Goal: Transaction & Acquisition: Purchase product/service

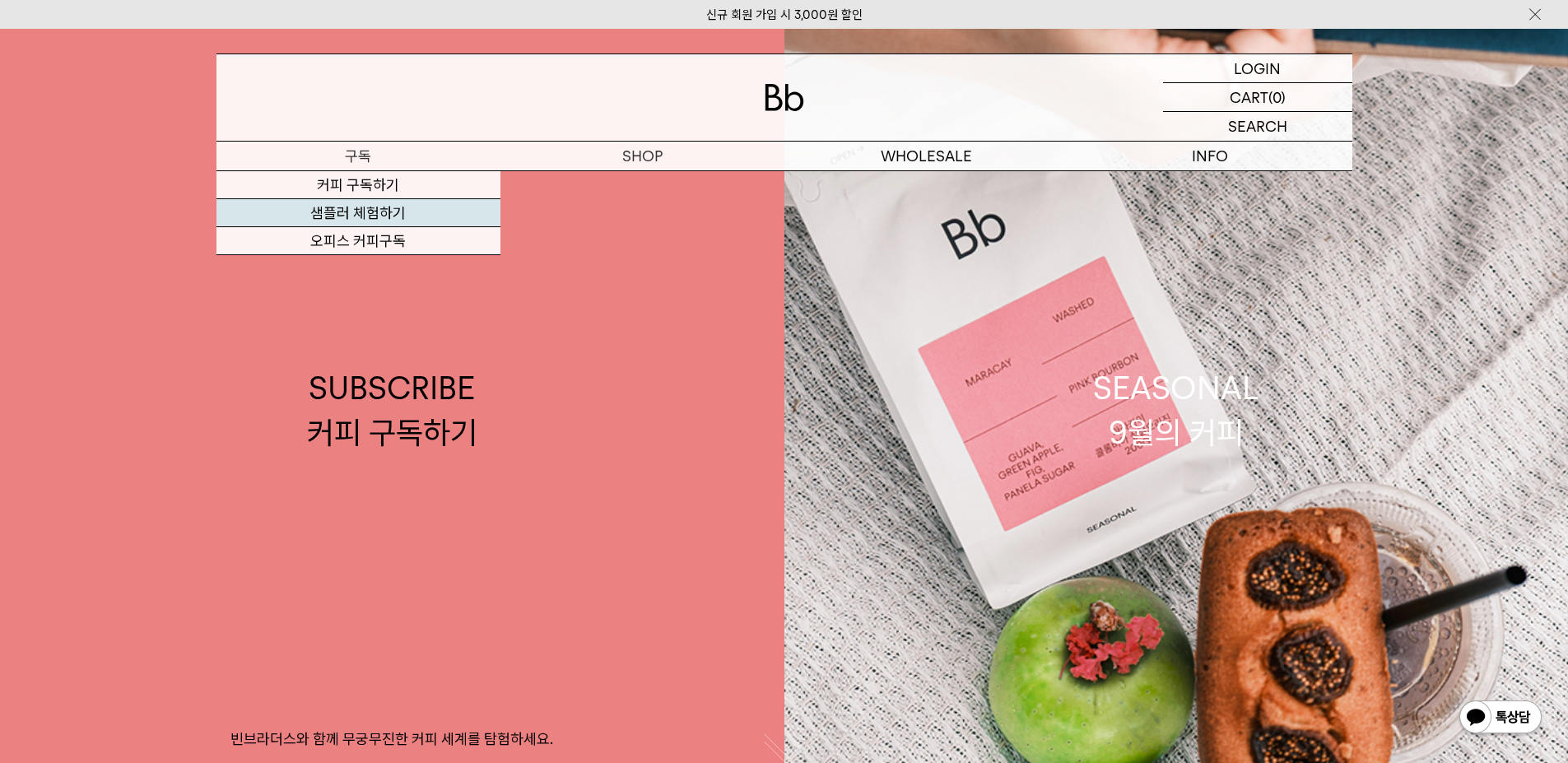
click at [392, 219] on link "샘플러 체험하기" at bounding box center [359, 214] width 284 height 28
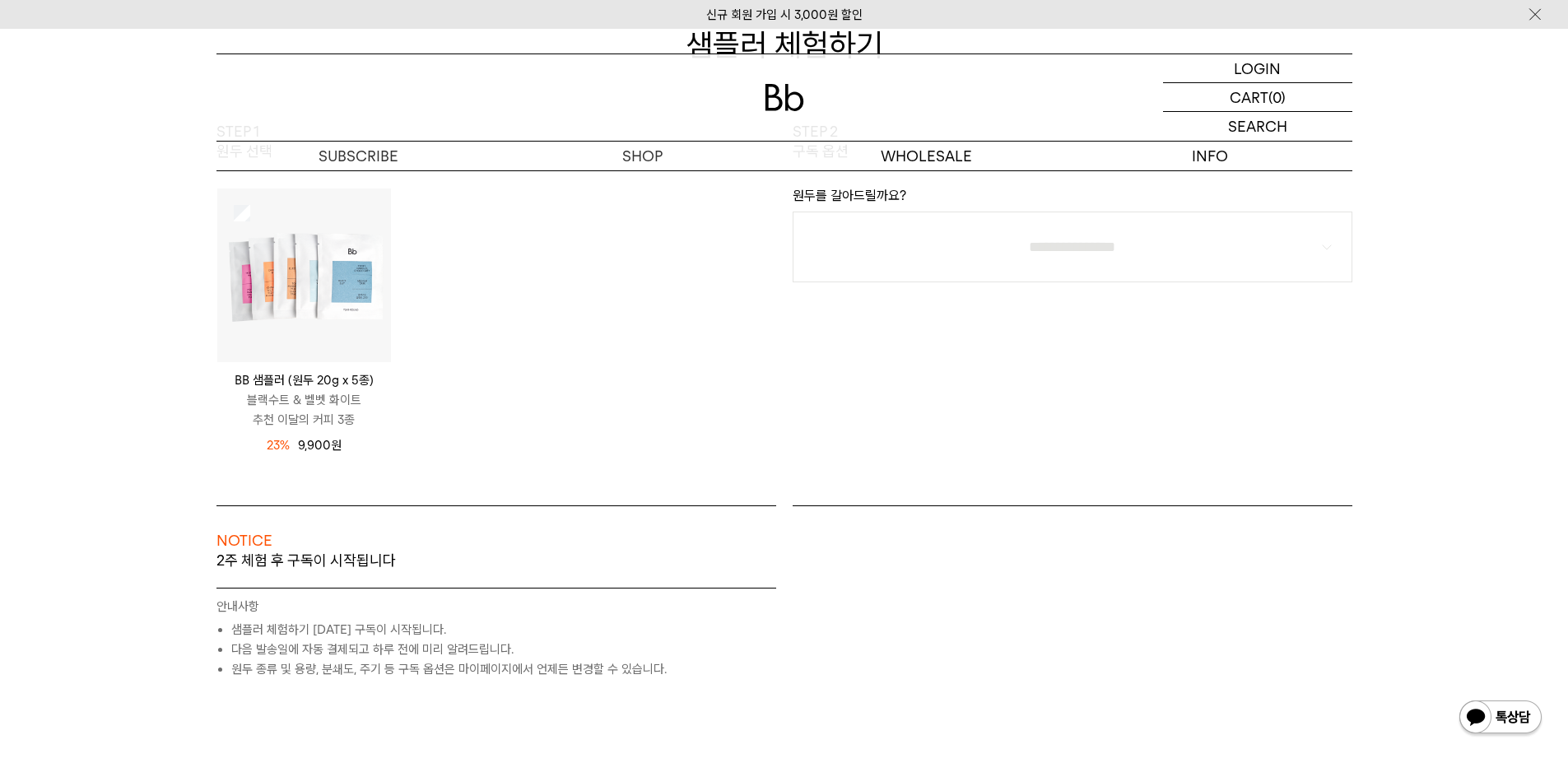
scroll to position [246, 0]
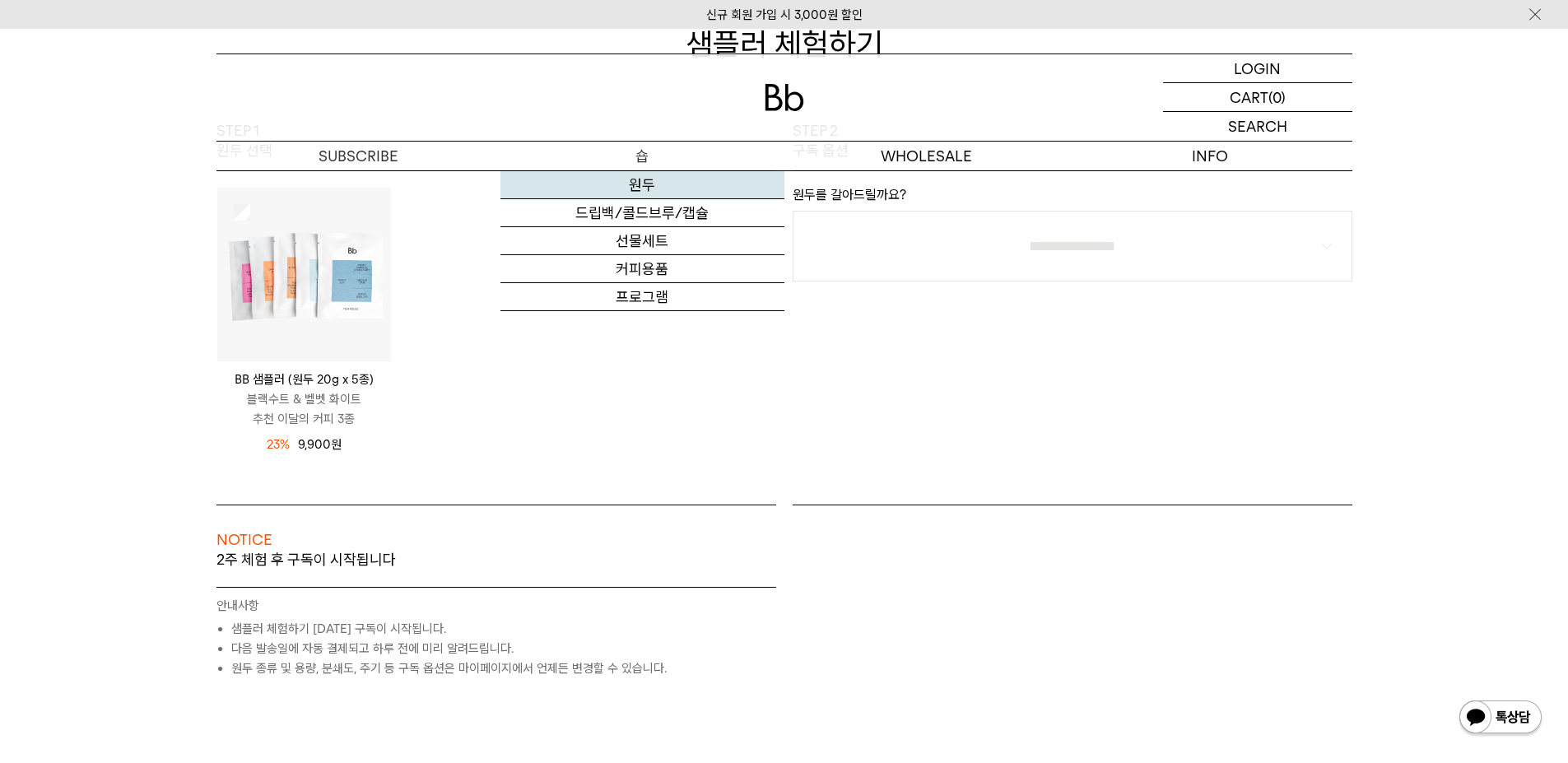
click at [607, 182] on link "원두" at bounding box center [643, 185] width 284 height 28
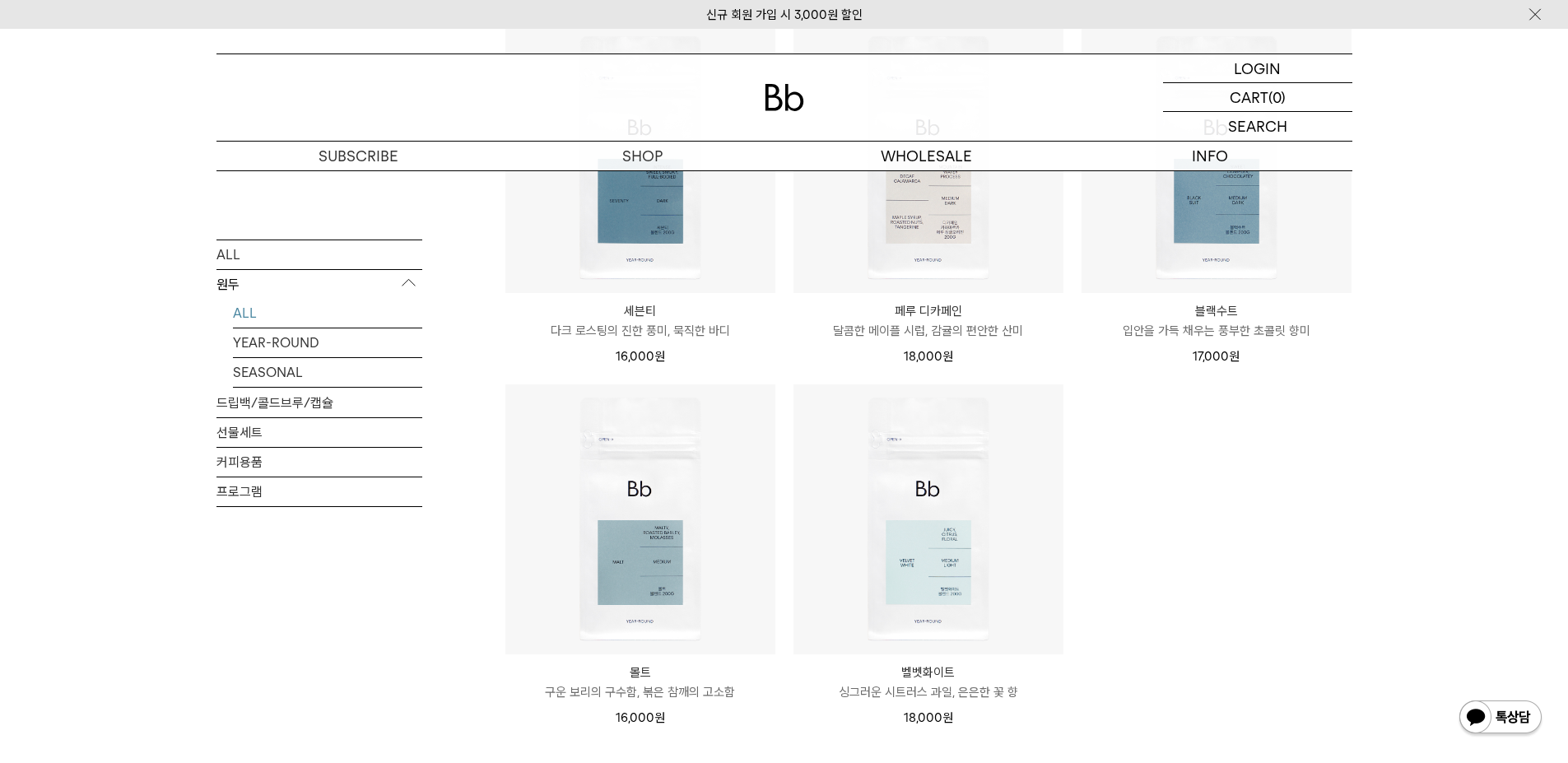
scroll to position [1070, 0]
click at [1269, 320] on p "입안을 가득 채우는 풍부한 초콜릿 향미" at bounding box center [1216, 329] width 270 height 20
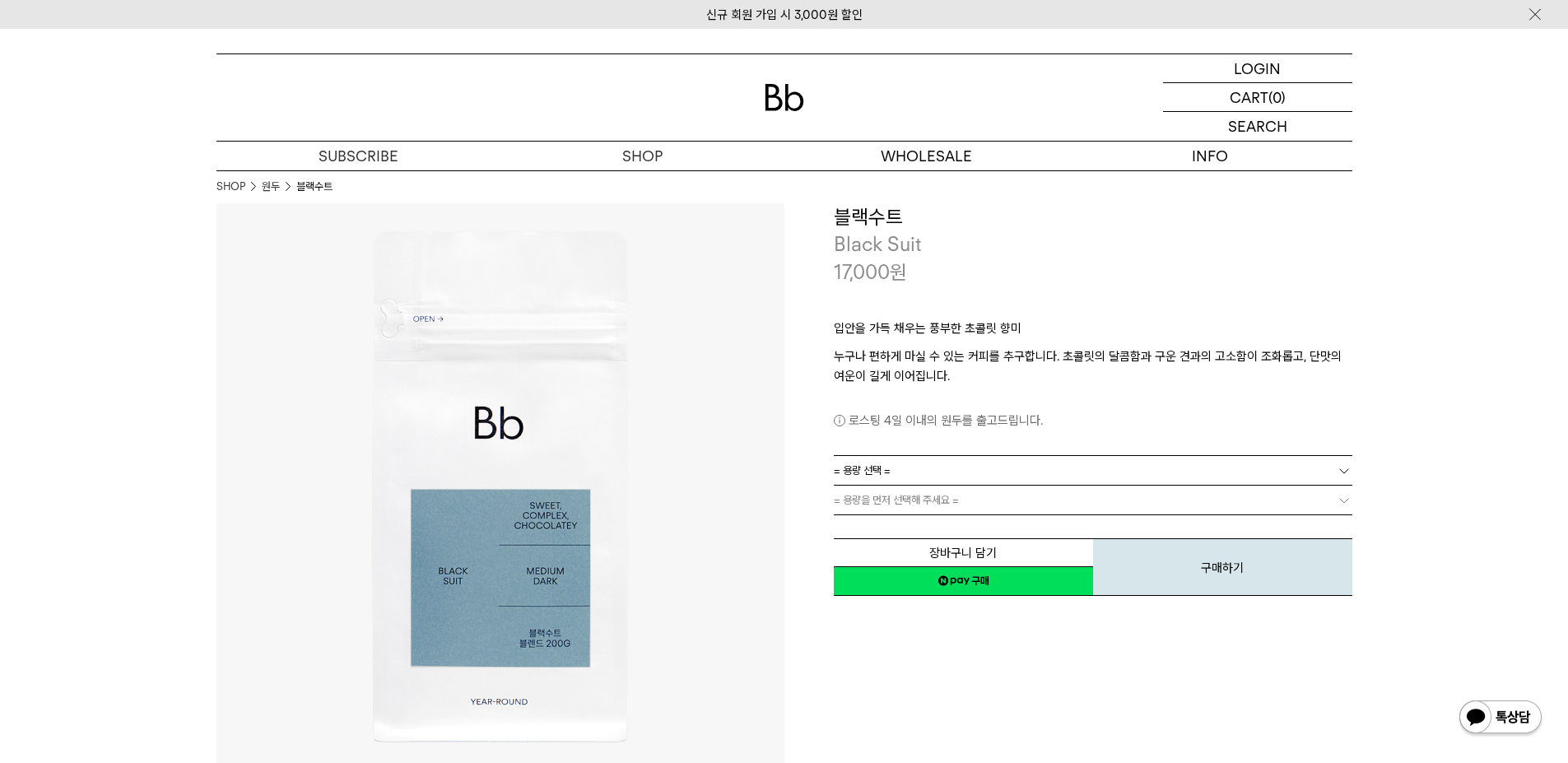
click at [1048, 474] on link "= 용량 선택 =" at bounding box center [1093, 469] width 519 height 29
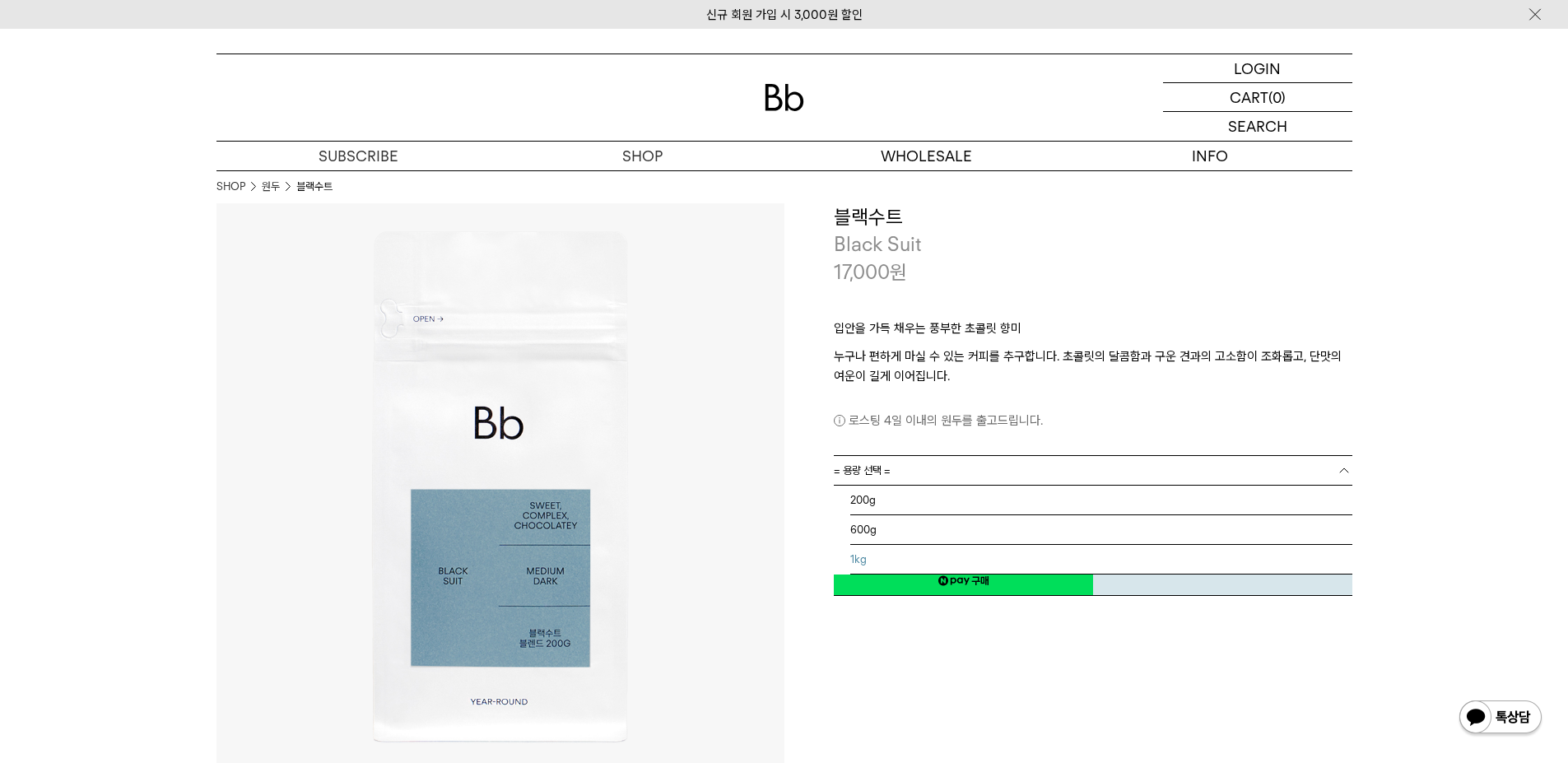
click at [1038, 559] on li "1kg" at bounding box center [1100, 559] width 502 height 29
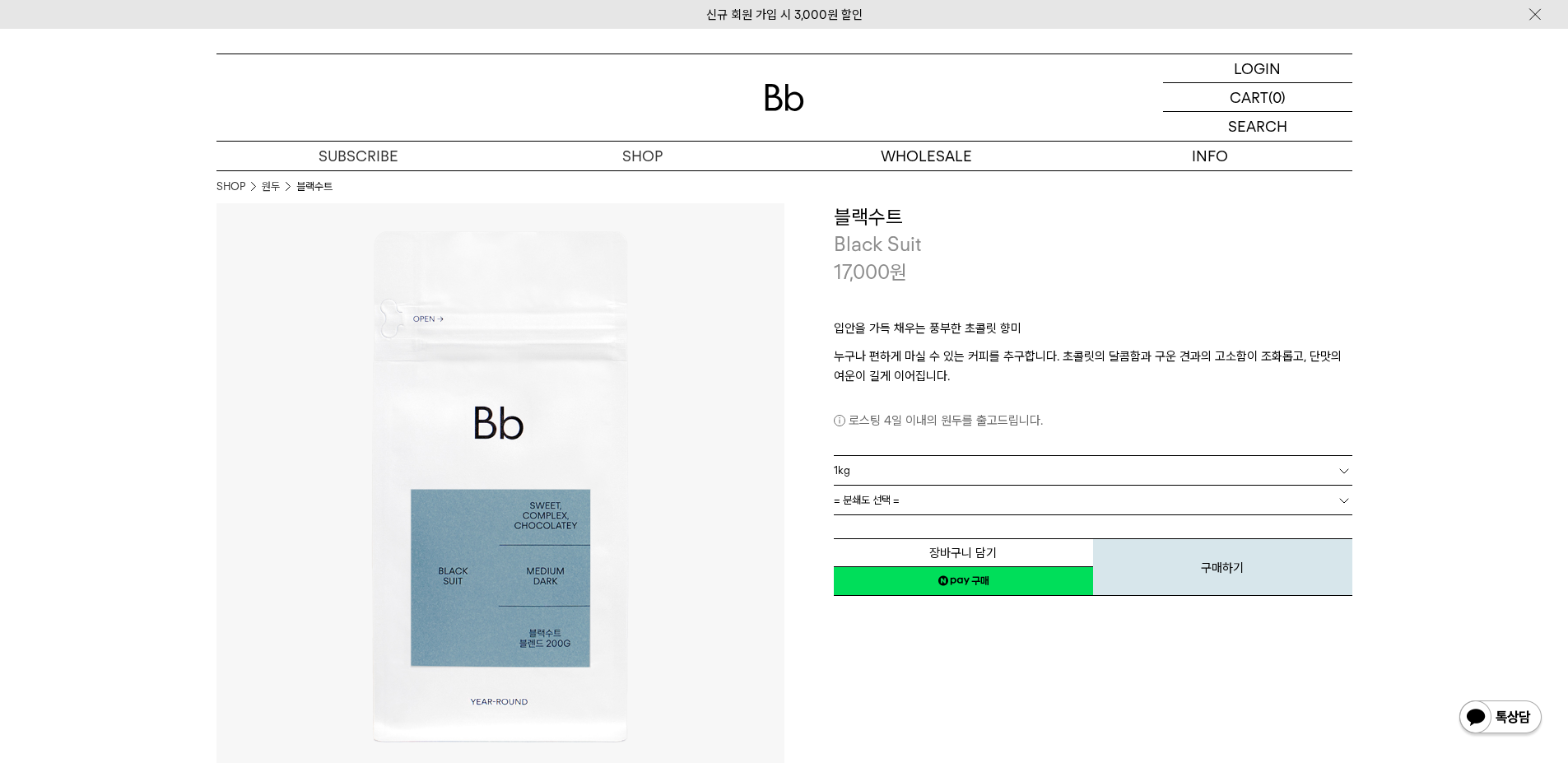
click at [1045, 493] on link "= 분쇄도 선택 =" at bounding box center [1093, 500] width 519 height 29
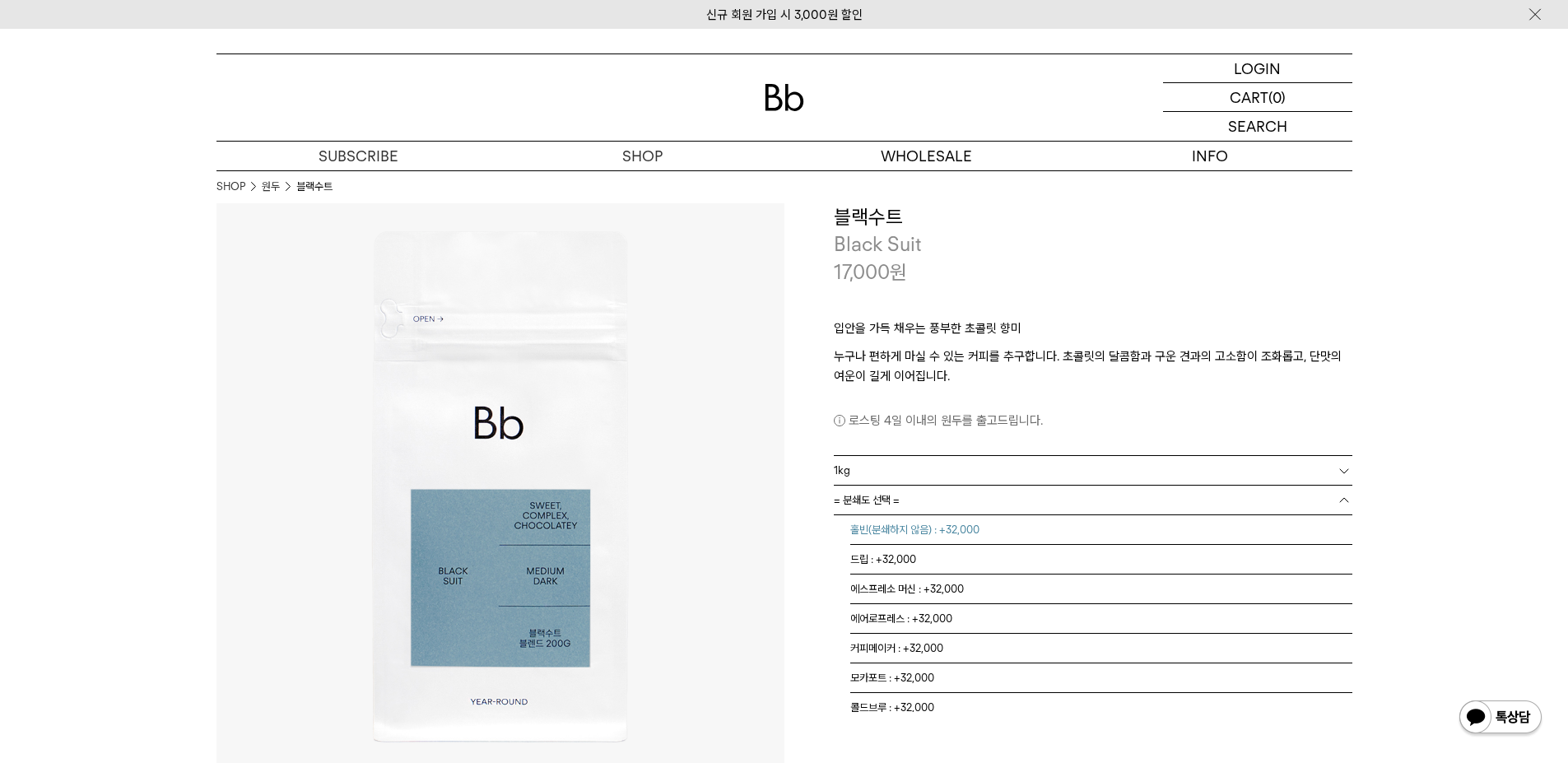
click at [1046, 528] on li "홀빈(분쇄하지 않음) : +32,000" at bounding box center [1100, 529] width 502 height 29
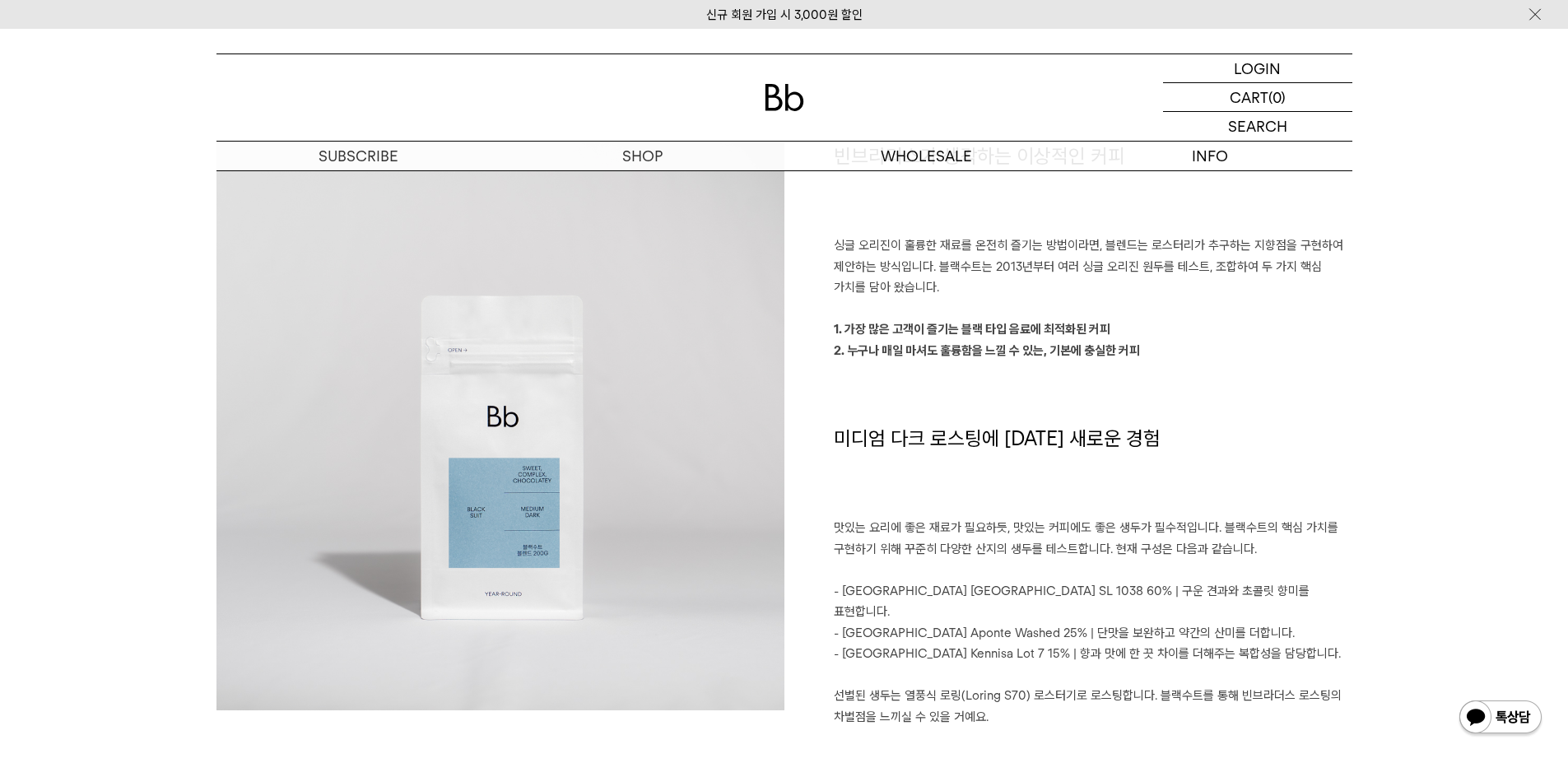
scroll to position [1234, 0]
